Goal: Task Accomplishment & Management: Manage account settings

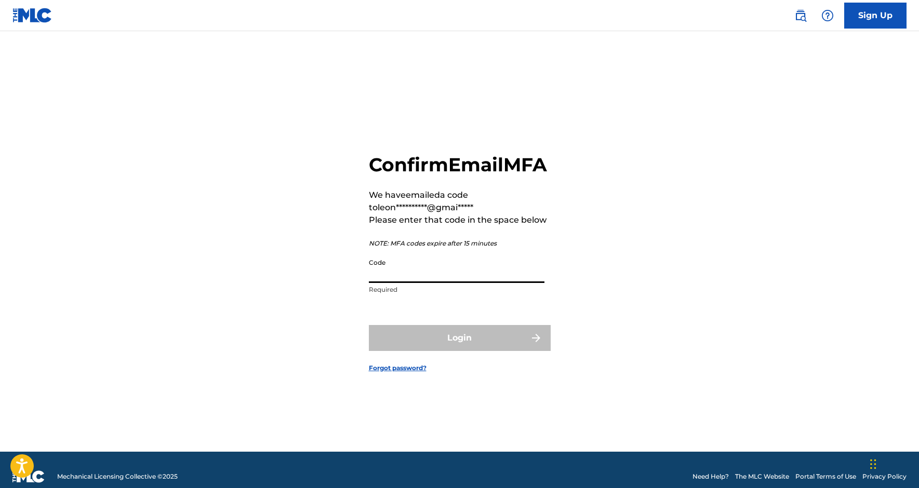
paste input "366339"
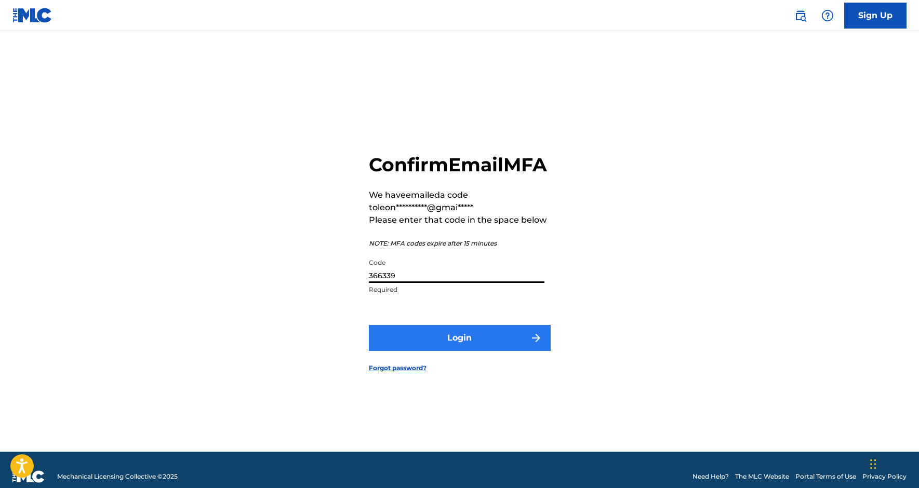
type input "366339"
click at [426, 349] on button "Login" at bounding box center [460, 338] width 182 height 26
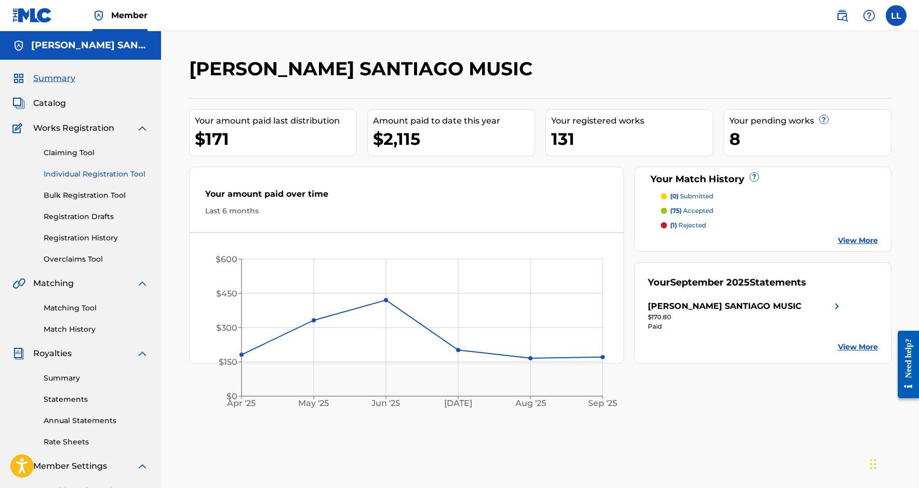
click at [126, 172] on link "Individual Registration Tool" at bounding box center [96, 174] width 105 height 11
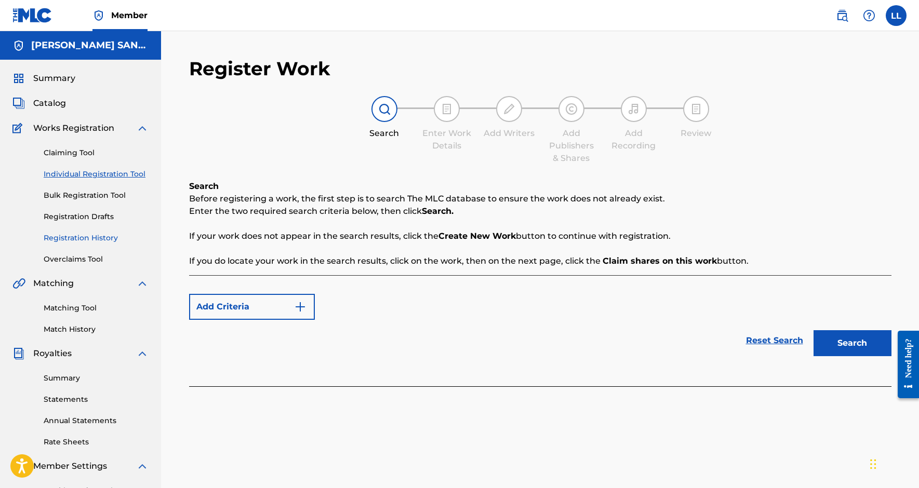
click at [95, 236] on link "Registration History" at bounding box center [96, 238] width 105 height 11
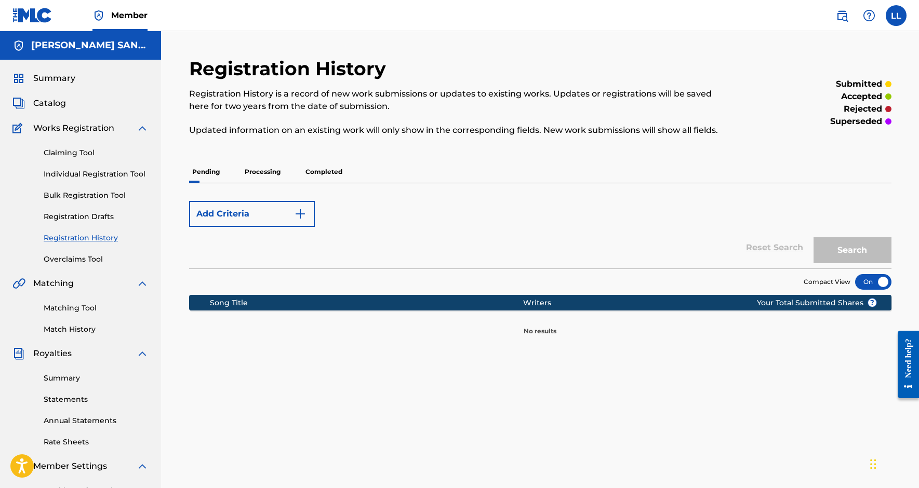
click at [256, 180] on p "Processing" at bounding box center [262, 172] width 42 height 22
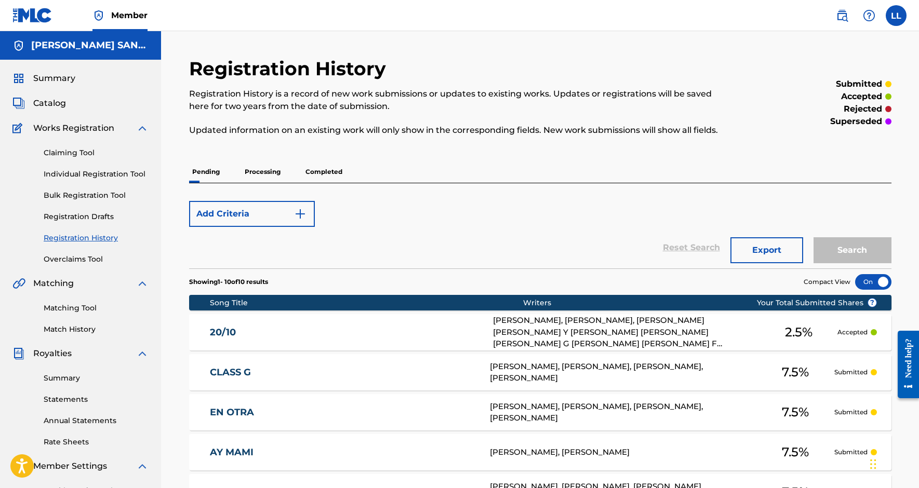
click at [259, 167] on p "Processing" at bounding box center [262, 172] width 42 height 22
click at [220, 174] on p "Pending" at bounding box center [206, 172] width 34 height 22
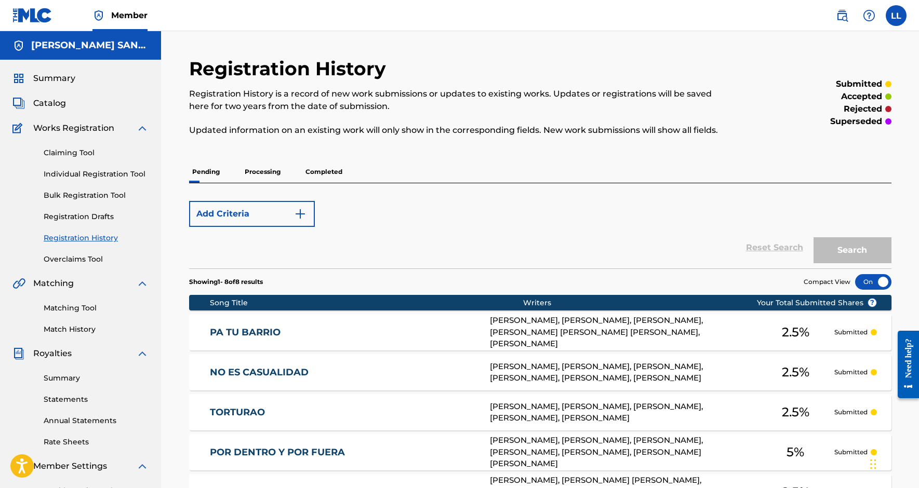
click at [272, 169] on p "Processing" at bounding box center [262, 172] width 42 height 22
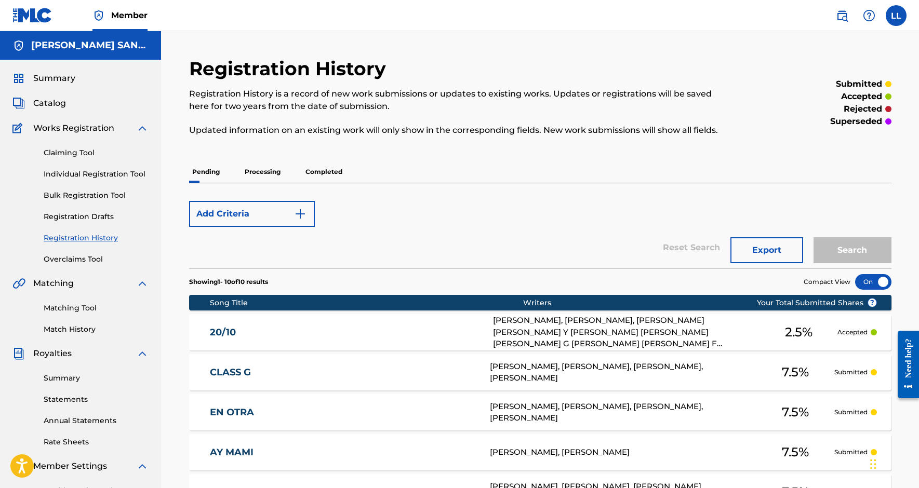
click at [329, 176] on p "Completed" at bounding box center [323, 172] width 43 height 22
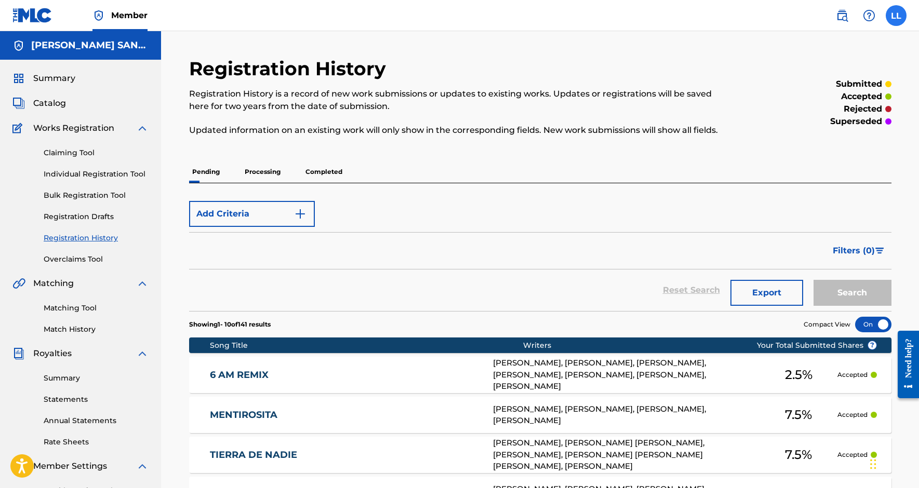
click at [894, 24] on label at bounding box center [895, 15] width 21 height 21
click at [896, 16] on input "LL [PERSON_NAME] [EMAIL_ADDRESS][DOMAIN_NAME] Profile Log out" at bounding box center [896, 16] width 0 height 0
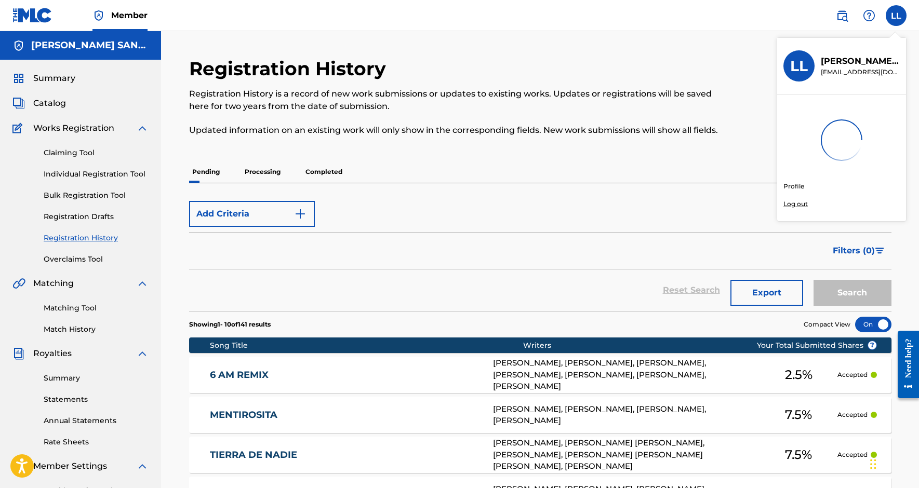
click at [798, 203] on div "Member LL LL [PERSON_NAME] [EMAIL_ADDRESS][DOMAIN_NAME] Profile Log out [PERSON…" at bounding box center [459, 436] width 919 height 873
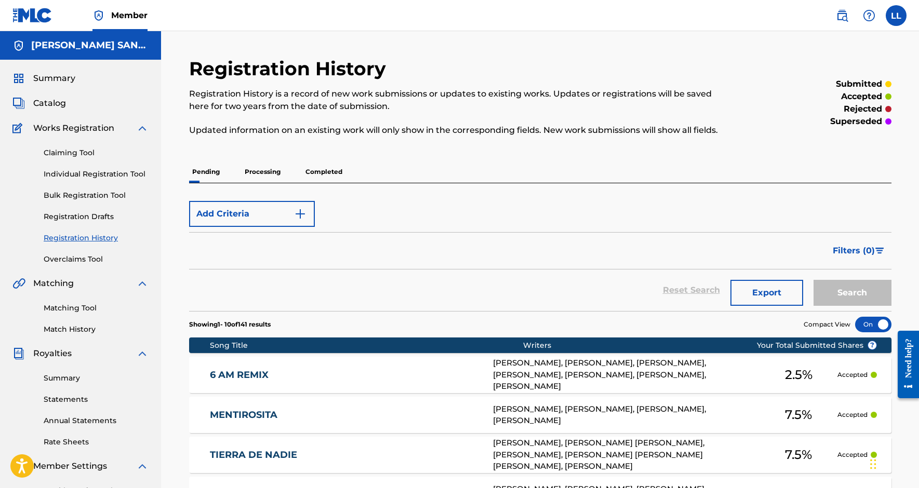
click at [910, 24] on nav "Member LL LL [PERSON_NAME] [EMAIL_ADDRESS][DOMAIN_NAME] Profile Log out" at bounding box center [459, 15] width 919 height 31
click at [900, 22] on label at bounding box center [895, 15] width 21 height 21
click at [896, 16] on input "LL [PERSON_NAME] [EMAIL_ADDRESS][DOMAIN_NAME] Profile Log out" at bounding box center [896, 16] width 0 height 0
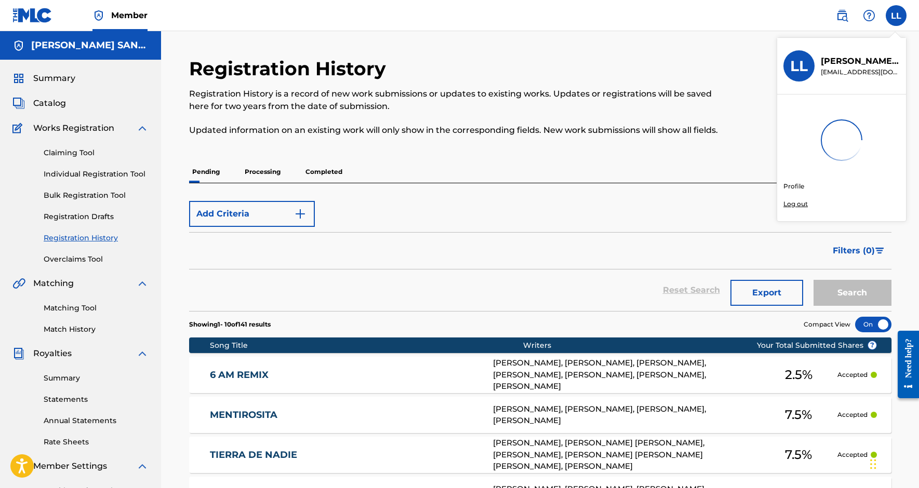
click at [798, 204] on div "Member LL LL [PERSON_NAME] [EMAIL_ADDRESS][DOMAIN_NAME] Profile Log out [PERSON…" at bounding box center [459, 436] width 919 height 873
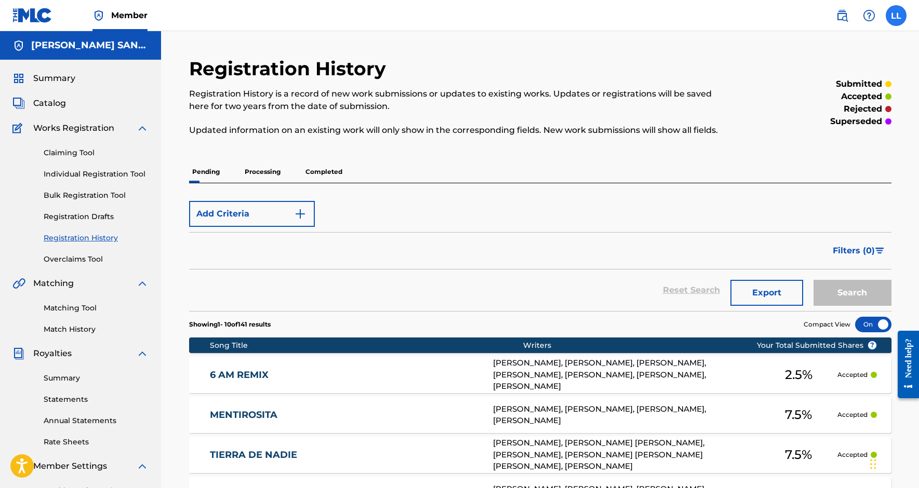
click at [903, 14] on label at bounding box center [895, 15] width 21 height 21
click at [896, 16] on input "LL [PERSON_NAME] [EMAIL_ADDRESS][DOMAIN_NAME] Profile Log out" at bounding box center [896, 16] width 0 height 0
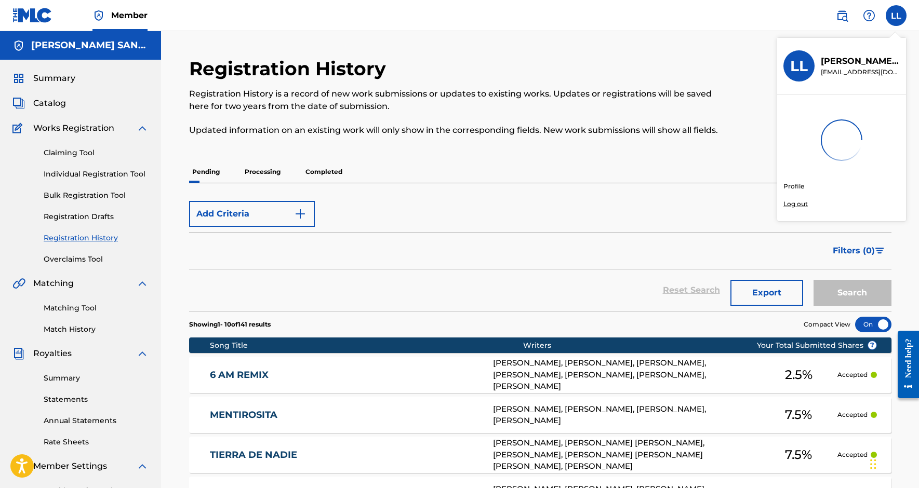
click at [798, 202] on div "Member LL LL [PERSON_NAME] [EMAIL_ADDRESS][DOMAIN_NAME] Profile Log out [PERSON…" at bounding box center [459, 436] width 919 height 873
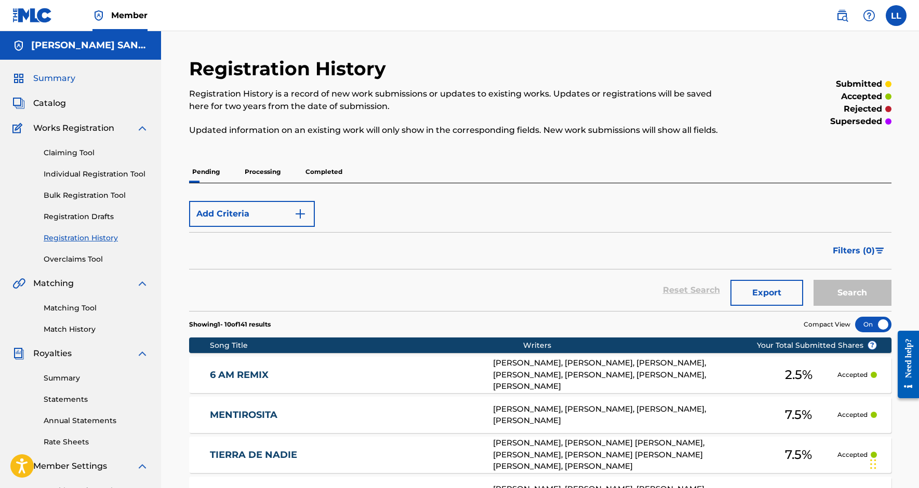
click at [42, 82] on span "Summary" at bounding box center [54, 78] width 42 height 12
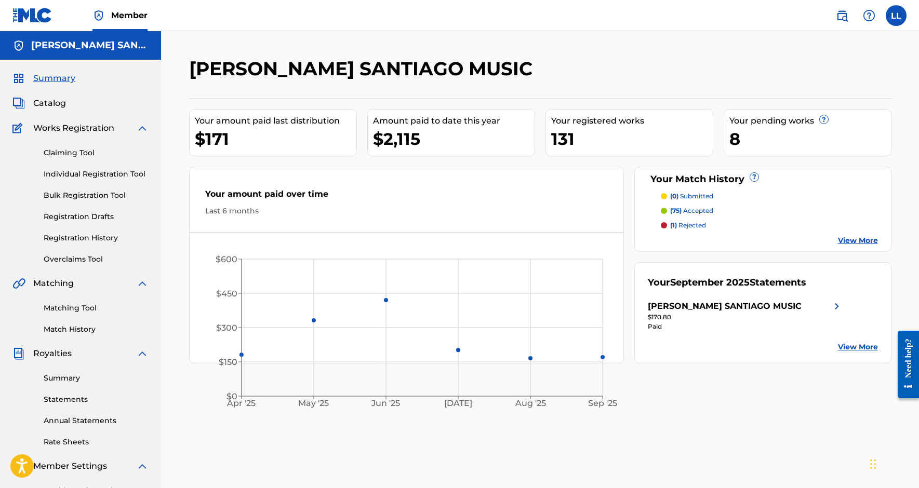
click at [46, 77] on span "Summary" at bounding box center [54, 78] width 42 height 12
click at [52, 98] on span "Catalog" at bounding box center [49, 103] width 33 height 12
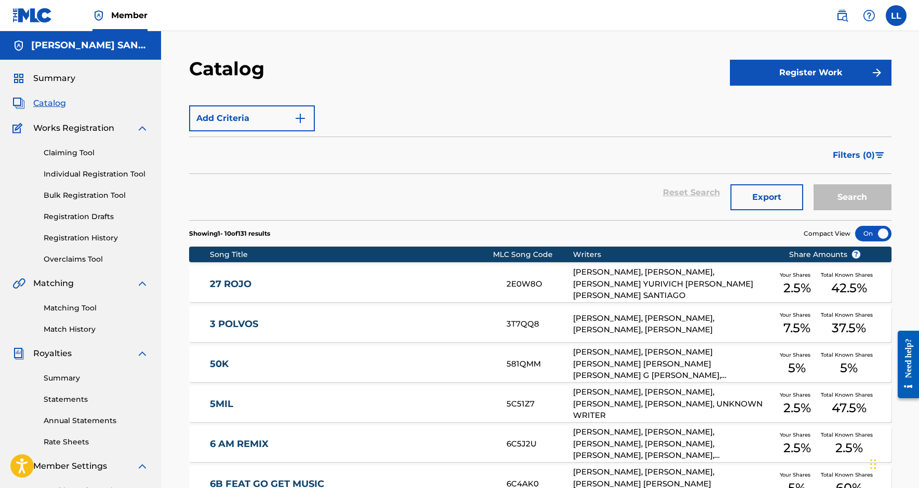
click at [143, 129] on img at bounding box center [142, 128] width 12 height 12
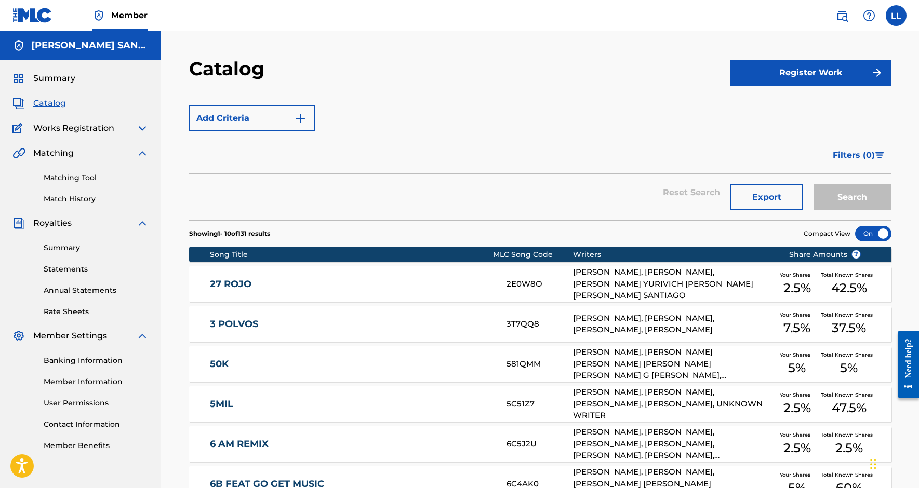
click at [137, 149] on img at bounding box center [142, 153] width 12 height 12
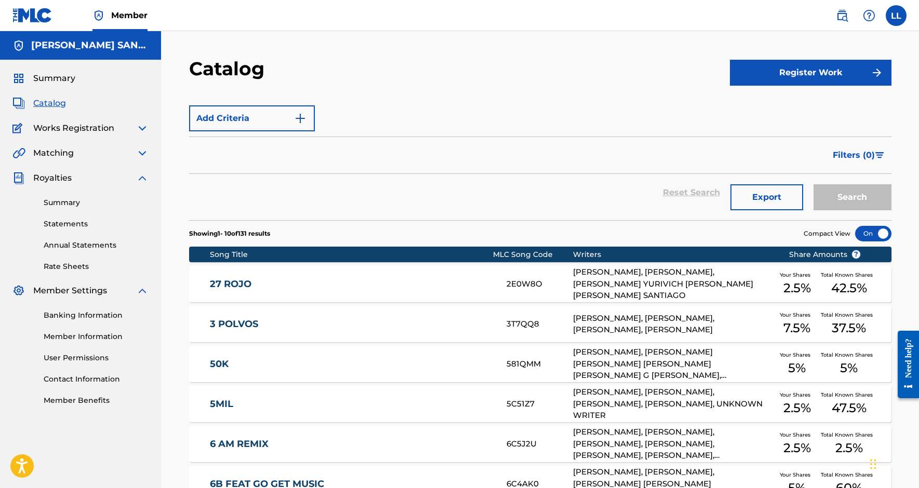
click at [140, 181] on img at bounding box center [142, 178] width 12 height 12
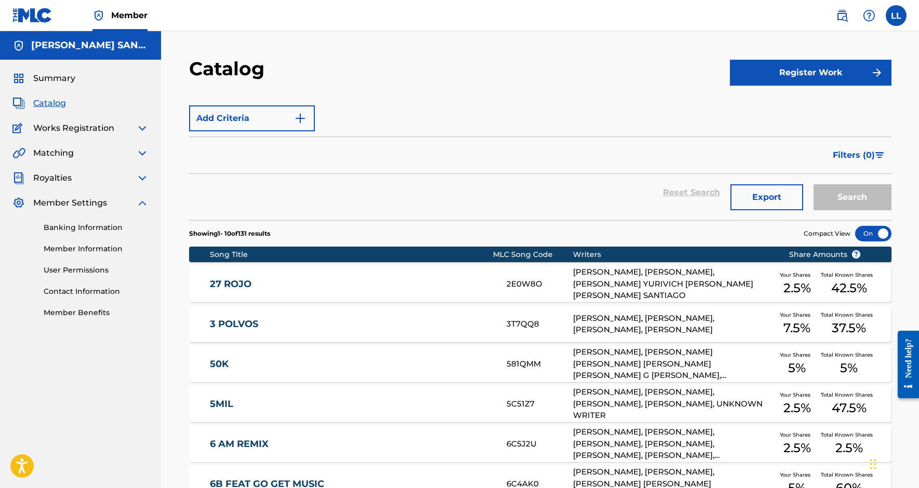
click at [142, 209] on div "Banking Information Member Information User Permissions Contact Information Mem…" at bounding box center [80, 263] width 136 height 109
click at [141, 204] on img at bounding box center [142, 203] width 12 height 12
click at [898, 16] on label at bounding box center [895, 15] width 21 height 21
click at [896, 16] on input "LL [PERSON_NAME] [EMAIL_ADDRESS][DOMAIN_NAME] Profile Log out" at bounding box center [896, 16] width 0 height 0
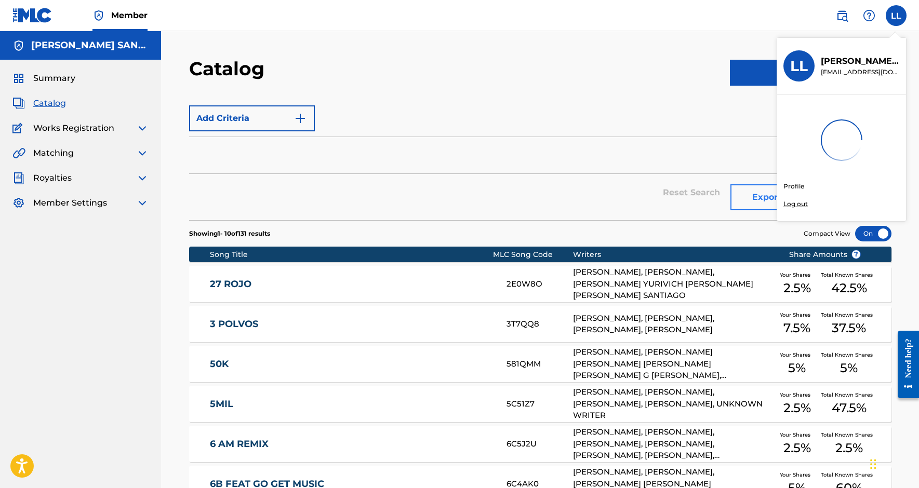
click at [797, 201] on div "Member LL LL [PERSON_NAME] [EMAIL_ADDRESS][DOMAIN_NAME] Profile Log out [PERSON…" at bounding box center [459, 382] width 919 height 765
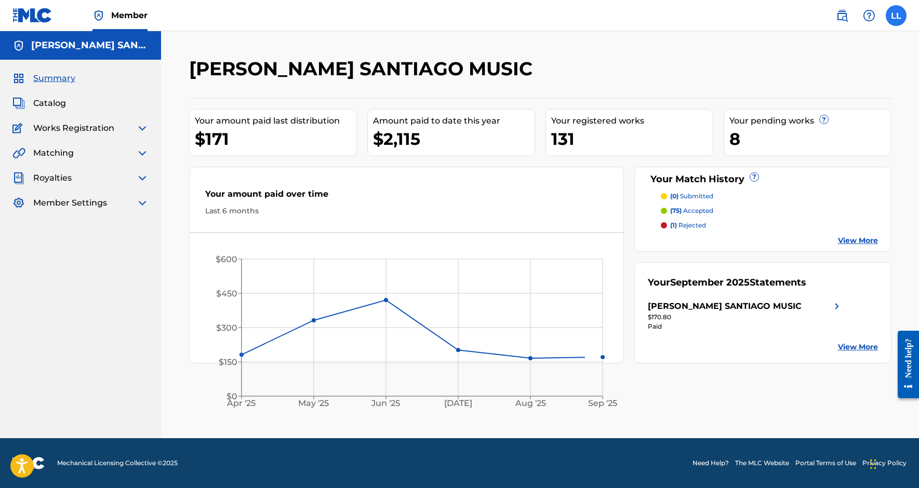
click at [893, 12] on label at bounding box center [895, 15] width 21 height 21
click at [896, 16] on input "LL [PERSON_NAME] [EMAIL_ADDRESS][DOMAIN_NAME] Profile Log out" at bounding box center [896, 16] width 0 height 0
click at [802, 206] on p "Log out" at bounding box center [795, 203] width 24 height 9
click at [896, 16] on input "LL [PERSON_NAME] [EMAIL_ADDRESS][DOMAIN_NAME] Profile Log out" at bounding box center [896, 16] width 0 height 0
